Goal: Task Accomplishment & Management: Manage account settings

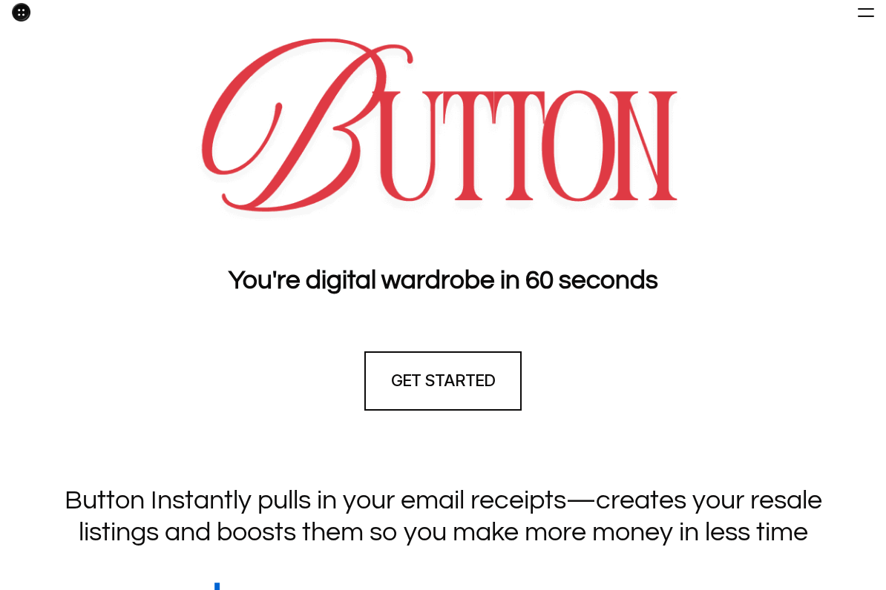
click at [865, 10] on div at bounding box center [865, 12] width 17 height 21
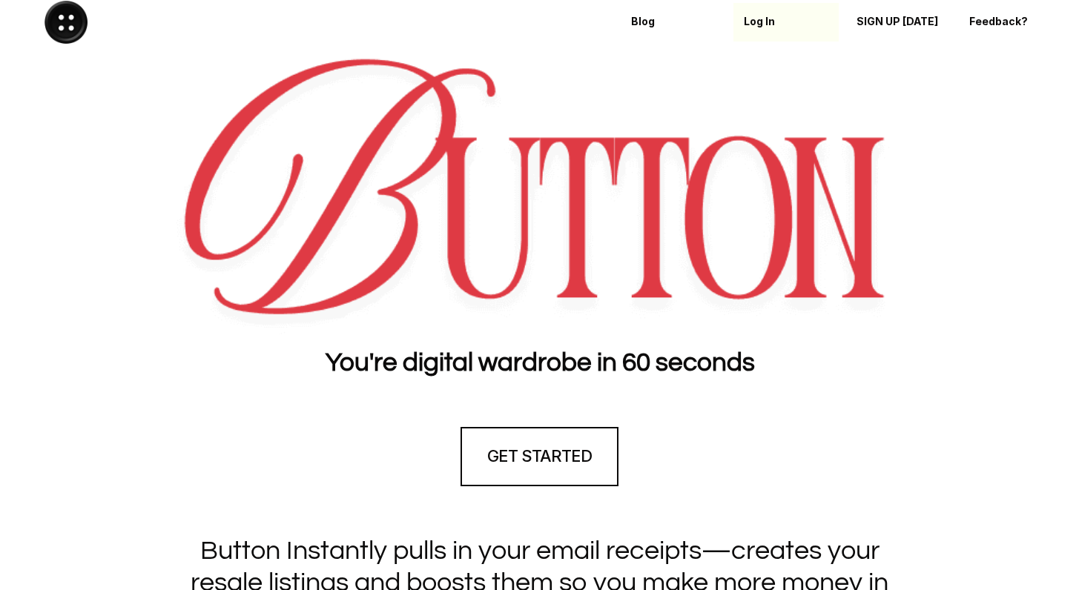
click at [760, 24] on p "Log In" at bounding box center [786, 22] width 85 height 13
